Goal: Register for event/course

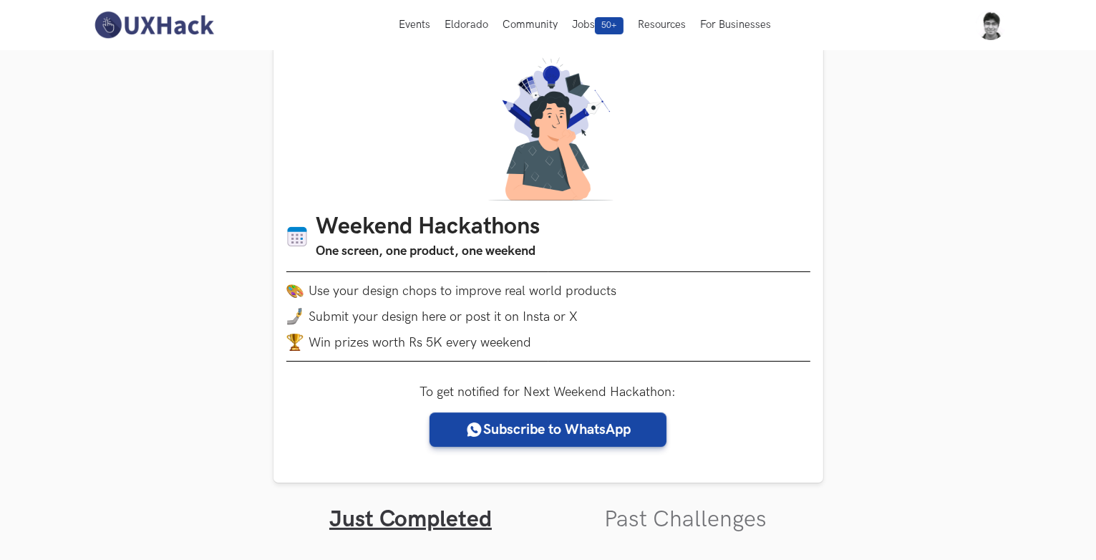
scroll to position [17, 0]
